Goal: Transaction & Acquisition: Purchase product/service

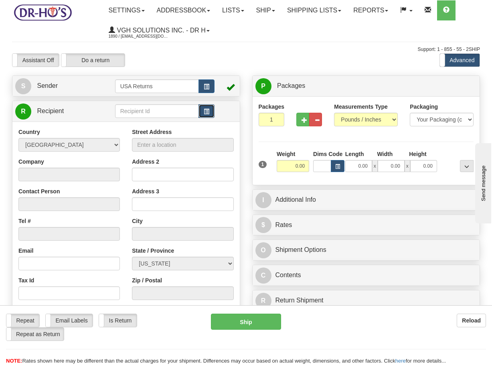
click at [209, 112] on span "button" at bounding box center [207, 111] width 6 height 5
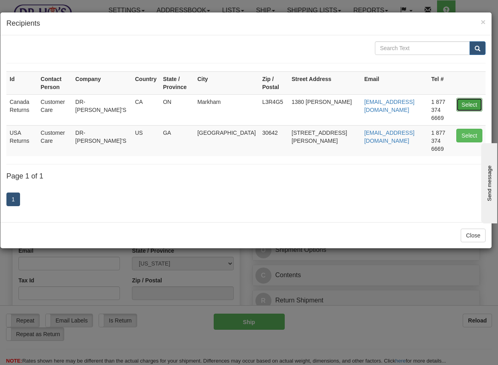
drag, startPoint x: 422, startPoint y: 91, endPoint x: 461, endPoint y: 96, distance: 39.5
click at [472, 98] on button "Select" at bounding box center [469, 105] width 26 height 14
type input "Canada Returns"
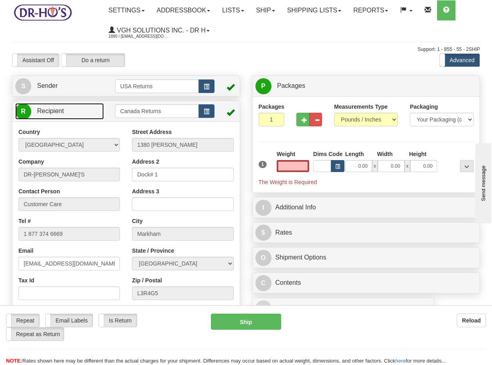
type input "0.00"
click at [73, 106] on link "R Recipient" at bounding box center [59, 111] width 89 height 16
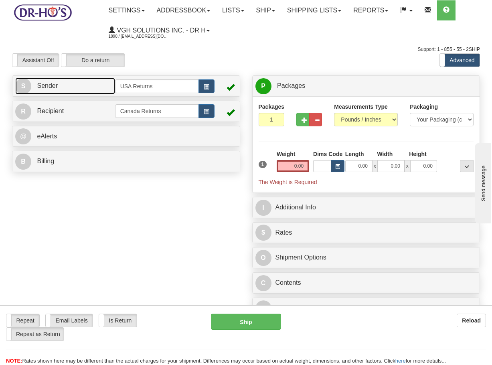
click at [80, 87] on link "S Sender" at bounding box center [65, 86] width 100 height 16
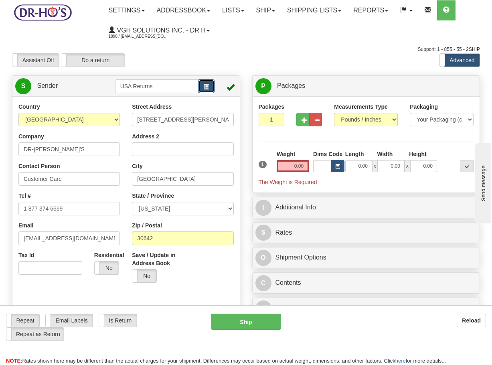
click at [205, 87] on span "button" at bounding box center [207, 86] width 6 height 5
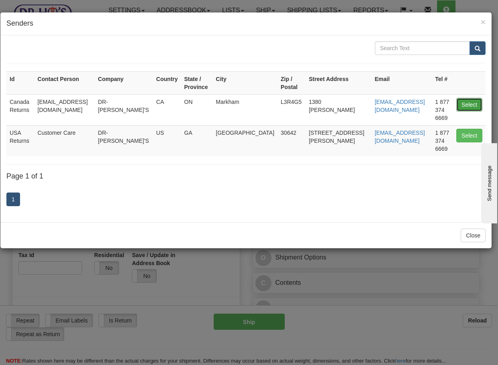
click at [464, 102] on button "Select" at bounding box center [469, 105] width 26 height 14
type input "Canada Returns"
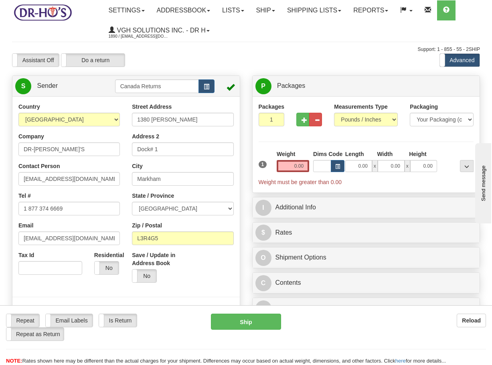
click at [105, 158] on div "Country [GEOGRAPHIC_DATA] [GEOGRAPHIC_DATA] [GEOGRAPHIC_DATA] [GEOGRAPHIC_DATA]…" at bounding box center [68, 192] width 113 height 178
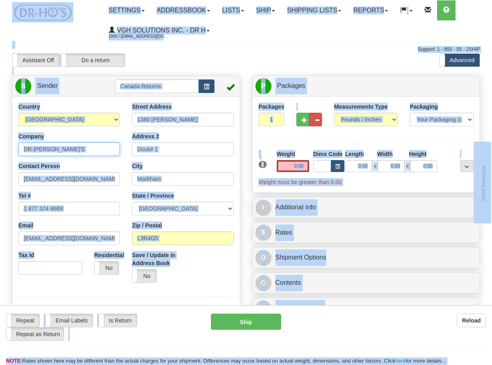
click at [98, 154] on input "DR-[PERSON_NAME]'S" at bounding box center [68, 149] width 101 height 14
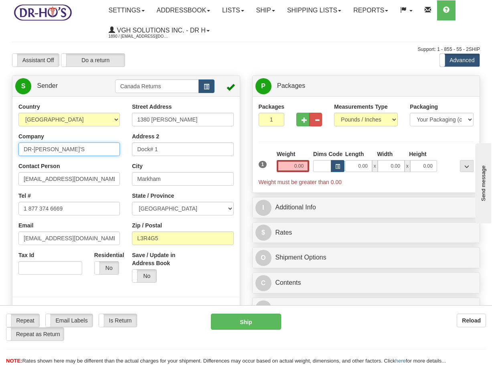
paste input "[PERSON_NAME]"
type input "[PERSON_NAME]"
click at [98, 173] on input "[EMAIL_ADDRESS][DOMAIN_NAME]" at bounding box center [68, 179] width 101 height 14
paste input "[PERSON_NAME]"
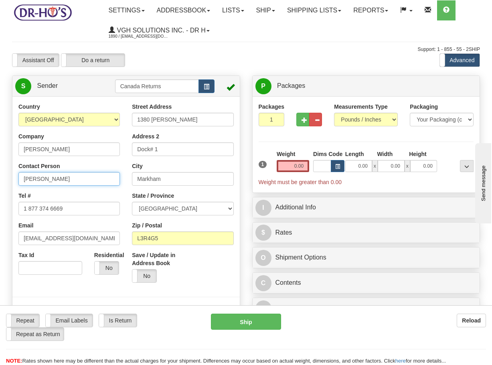
type input "[PERSON_NAME]"
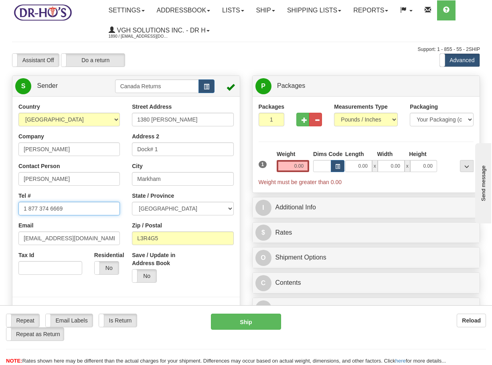
click at [81, 202] on input "1 877 374 6669" at bounding box center [68, 209] width 101 height 14
paste input "2508983933"
type input "2508983933"
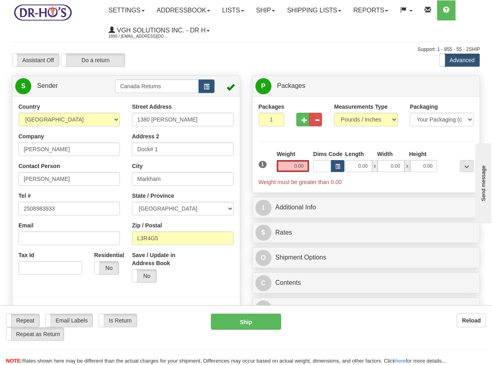
click at [178, 129] on div "Street Address [STREET_ADDRESS][PERSON_NAME] Address 2 Dock# 1 City [GEOGRAPHIC…" at bounding box center [182, 196] width 113 height 186
click at [181, 121] on input "1380 [PERSON_NAME]" at bounding box center [182, 120] width 101 height 14
paste input "[STREET_ADDRESS]"
type input "[STREET_ADDRESS]"
click at [191, 182] on input "Markham" at bounding box center [182, 179] width 101 height 14
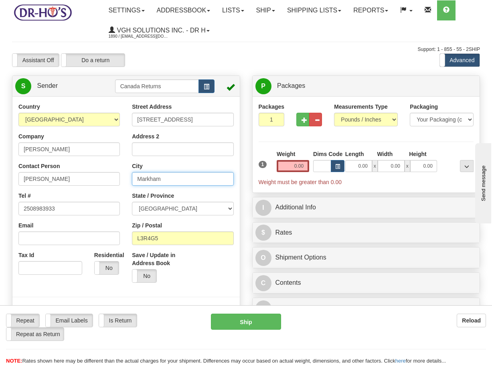
paste input "COURTENAY"
type input "COURTENAY"
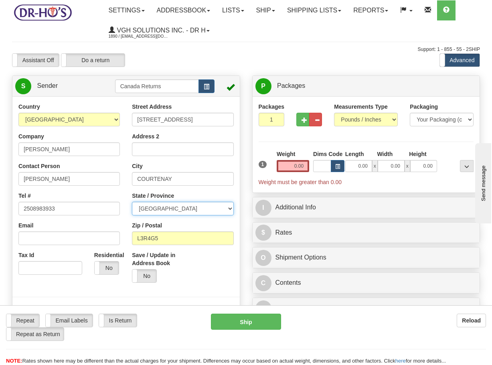
click at [180, 208] on select "[GEOGRAPHIC_DATA] [GEOGRAPHIC_DATA] [GEOGRAPHIC_DATA] [GEOGRAPHIC_DATA] [GEOGRA…" at bounding box center [182, 209] width 101 height 14
select select "BC"
click at [132, 202] on select "[GEOGRAPHIC_DATA] [GEOGRAPHIC_DATA] [GEOGRAPHIC_DATA] [GEOGRAPHIC_DATA] [GEOGRA…" at bounding box center [182, 209] width 101 height 14
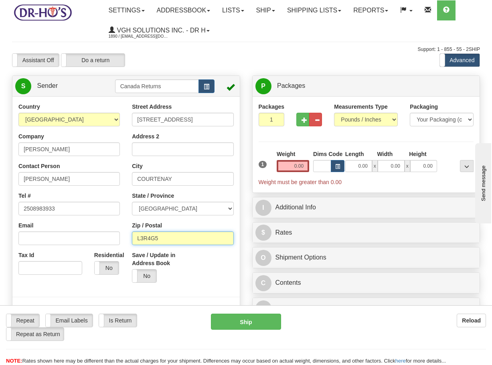
click at [210, 235] on input "L3R4G5" at bounding box center [182, 238] width 101 height 14
paste input "V9N0J1"
type input "V9N0J1"
click at [296, 166] on input "0.00" at bounding box center [293, 166] width 32 height 12
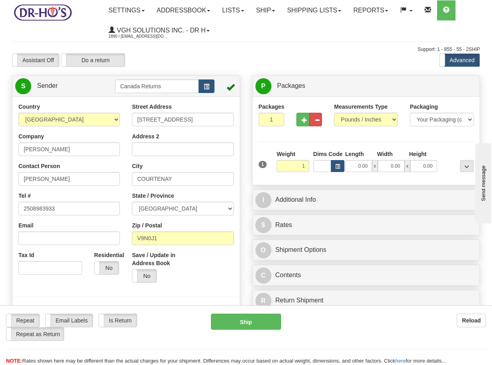
type input "1.00"
click at [249, 227] on div "P Packages 1 Packages - Weight: 0.00 Lbs Shipment Level Shipm. Package Level Pa…" at bounding box center [366, 195] width 240 height 240
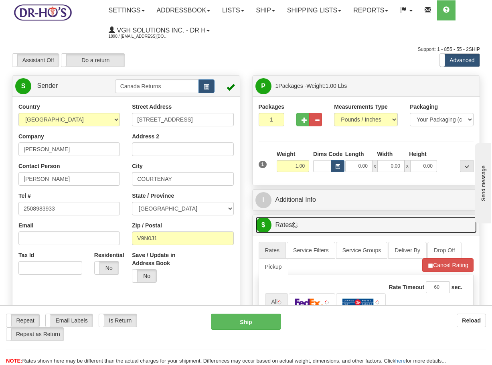
click at [324, 225] on link "$ Rates" at bounding box center [366, 225] width 222 height 16
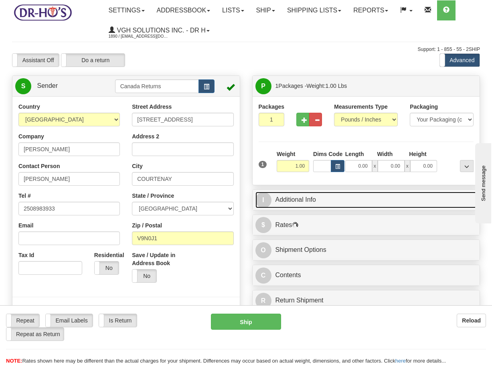
click at [327, 206] on link "I Additional Info" at bounding box center [366, 200] width 222 height 16
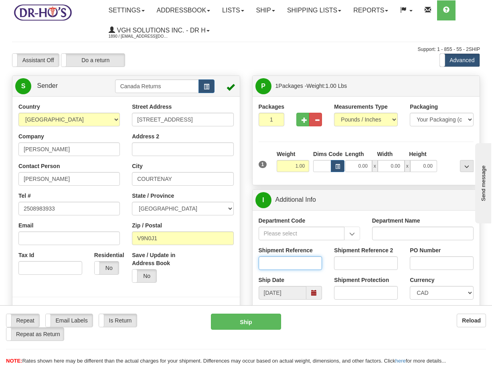
click at [300, 258] on input "Shipment Reference" at bounding box center [290, 263] width 64 height 14
click at [300, 266] on input "Shipment Reference" at bounding box center [290, 263] width 64 height 14
click at [310, 292] on span at bounding box center [314, 293] width 16 height 14
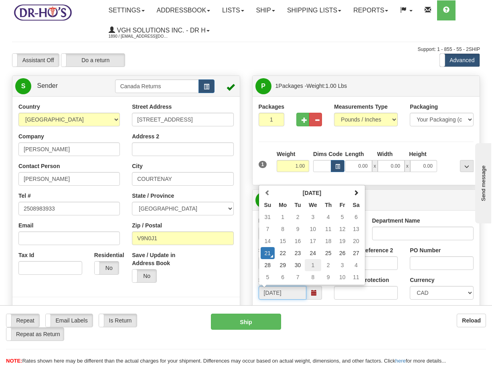
click at [315, 262] on td "1" at bounding box center [313, 265] width 16 height 12
type input "[DATE]"
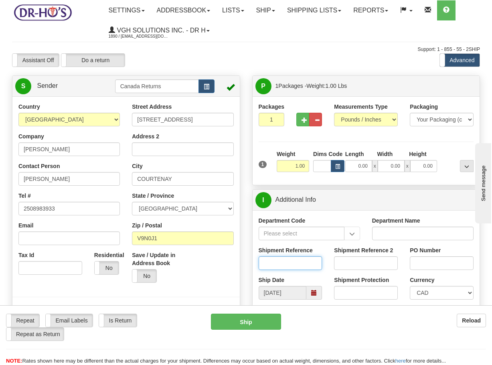
click at [315, 260] on input "Shipment Reference" at bounding box center [290, 263] width 64 height 14
paste input "1202745"
type input "1202745"
click at [253, 247] on div "Shipment Reference 1202745" at bounding box center [290, 261] width 76 height 30
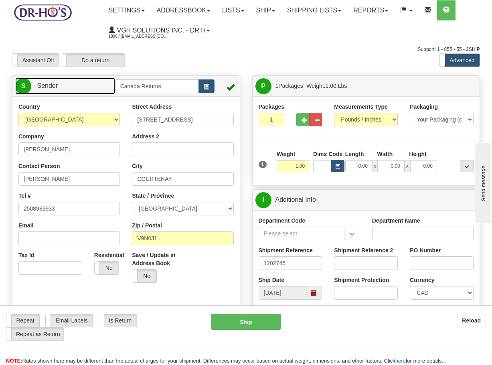
click at [81, 81] on link "S Sender" at bounding box center [65, 86] width 100 height 16
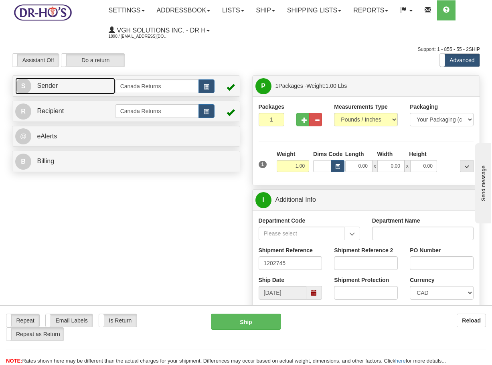
scroll to position [120, 0]
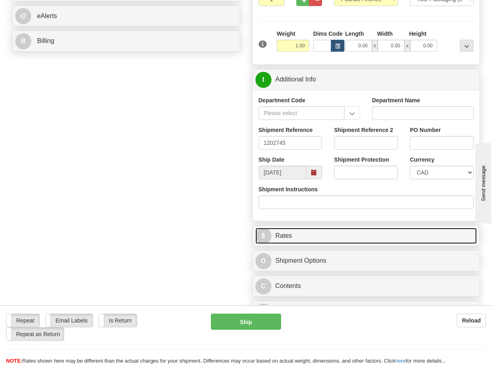
click at [319, 231] on link "$ Rates" at bounding box center [366, 236] width 222 height 16
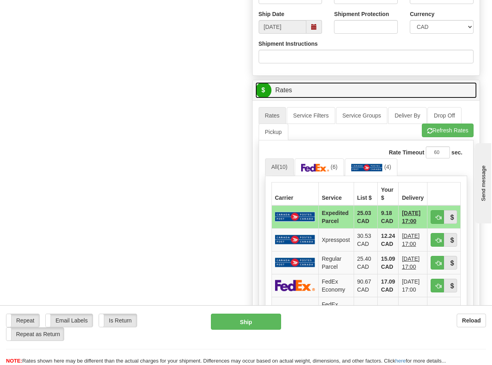
scroll to position [281, 0]
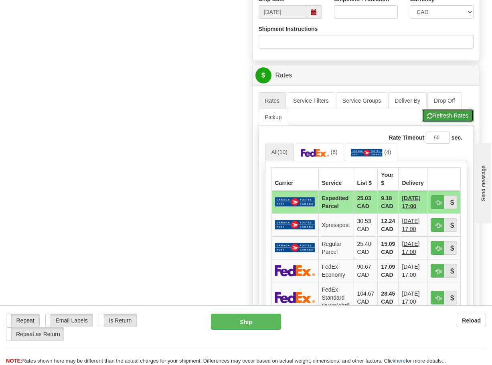
click at [448, 116] on button "Refresh Rates" at bounding box center [448, 116] width 52 height 14
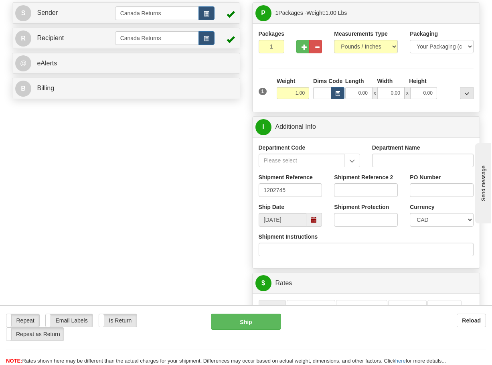
scroll to position [0, 0]
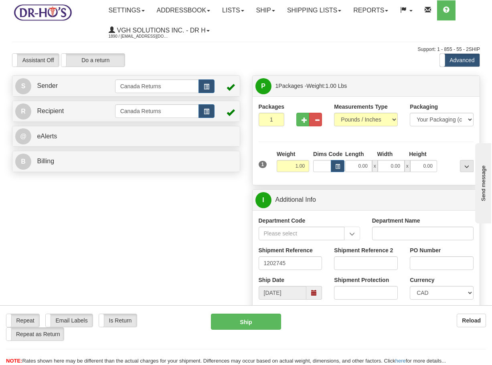
click at [97, 121] on div "R Recipient Canada Returns" at bounding box center [126, 111] width 228 height 21
click at [97, 116] on link "R Recipient" at bounding box center [59, 111] width 89 height 16
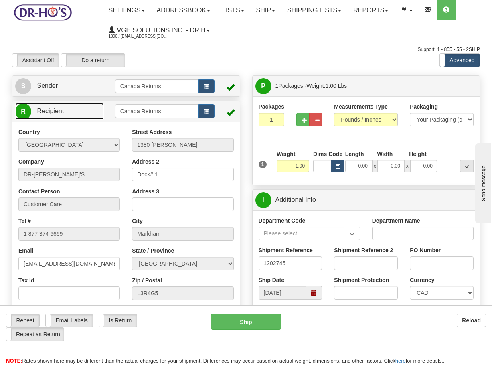
click at [97, 116] on link "R Recipient" at bounding box center [59, 111] width 89 height 16
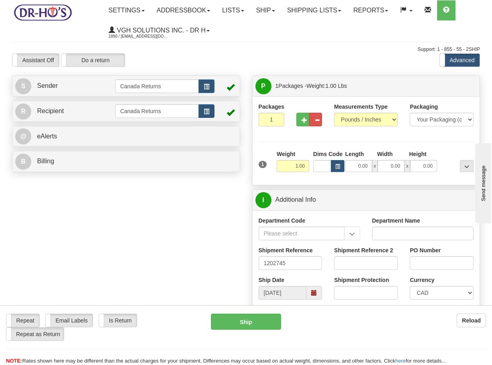
click at [95, 94] on div "S Sender Canada Returns" at bounding box center [125, 86] width 227 height 20
click at [97, 93] on link "S Sender" at bounding box center [65, 86] width 100 height 16
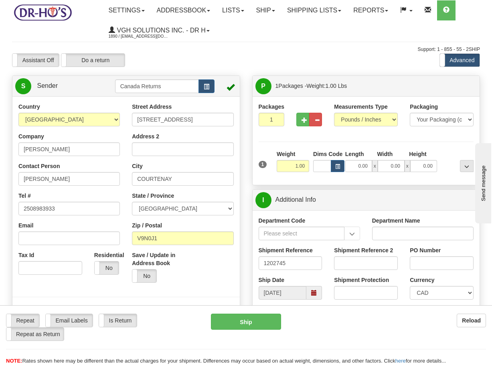
click at [172, 52] on div "Support: 1 - 855 - 55 - 2SHIP" at bounding box center [246, 49] width 468 height 7
click at [82, 91] on link "S Sender" at bounding box center [65, 86] width 100 height 16
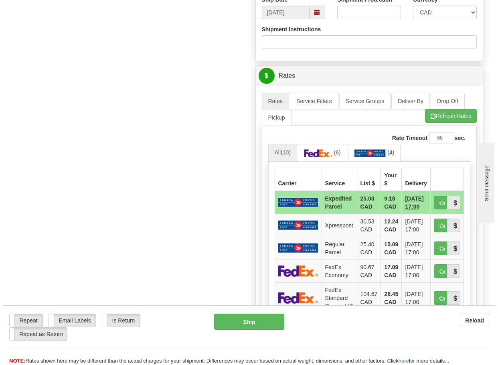
scroll to position [281, 0]
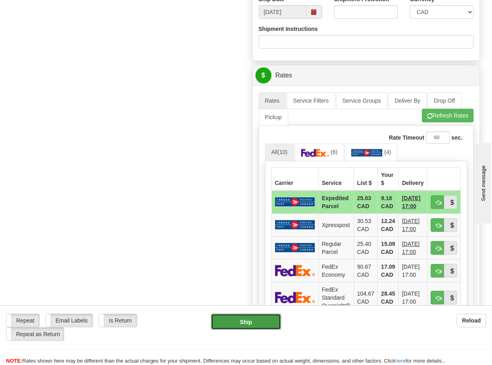
click at [247, 319] on button "Ship" at bounding box center [246, 321] width 70 height 16
type input "DOM.EP"
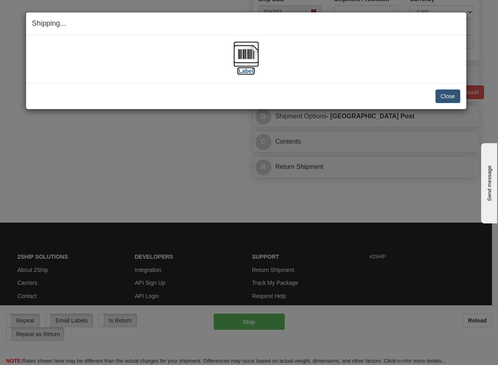
click at [252, 50] on img at bounding box center [246, 54] width 26 height 26
